Goal: Information Seeking & Learning: Learn about a topic

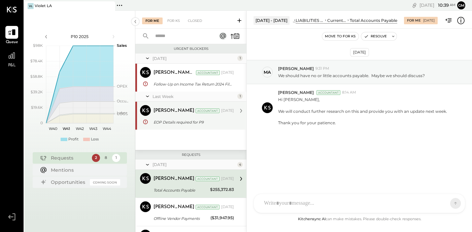
click at [172, 118] on div "EOP Details required for P9" at bounding box center [192, 122] width 78 height 8
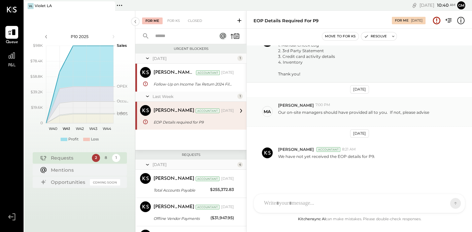
scroll to position [59, 0]
click at [299, 207] on div "NS Nishant Sadhu G gm CR Chintan R Dave D Dana A agm M Margaret S souschef H he…" at bounding box center [359, 204] width 212 height 20
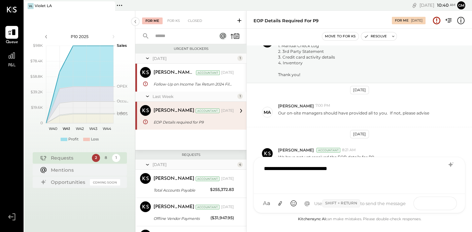
click at [449, 204] on button at bounding box center [442, 203] width 25 height 10
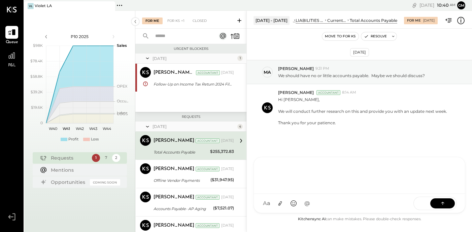
scroll to position [7, 0]
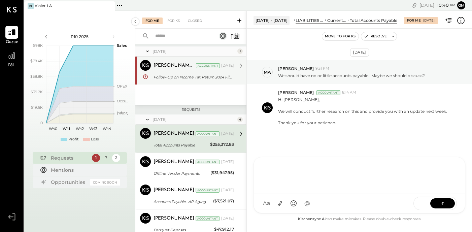
click at [224, 82] on div "Chintan R Dave Accountant Chintan R Dave Accountant Aug 21, 2025 Follow-Up on I…" at bounding box center [190, 71] width 111 height 28
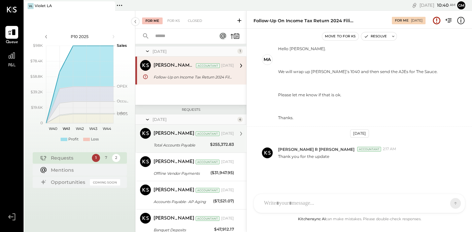
click at [204, 135] on div "Accountant" at bounding box center [208, 133] width 24 height 5
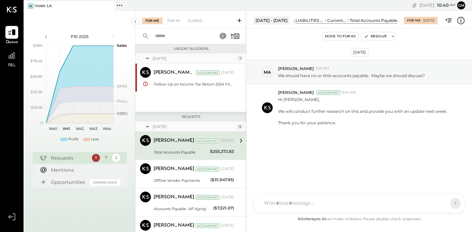
click at [201, 56] on div "August 25" at bounding box center [193, 59] width 83 height 6
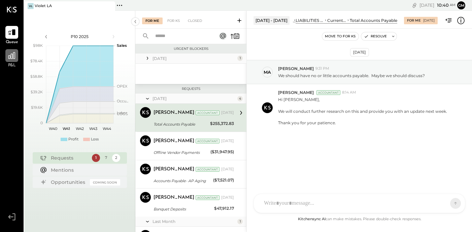
click at [14, 57] on icon at bounding box center [11, 55] width 9 height 9
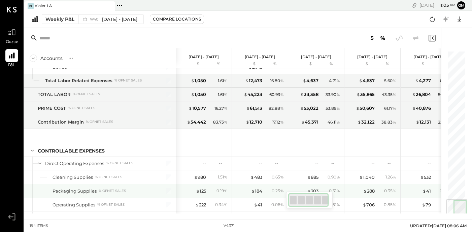
scroll to position [1249, 0]
